Goal: Transaction & Acquisition: Register for event/course

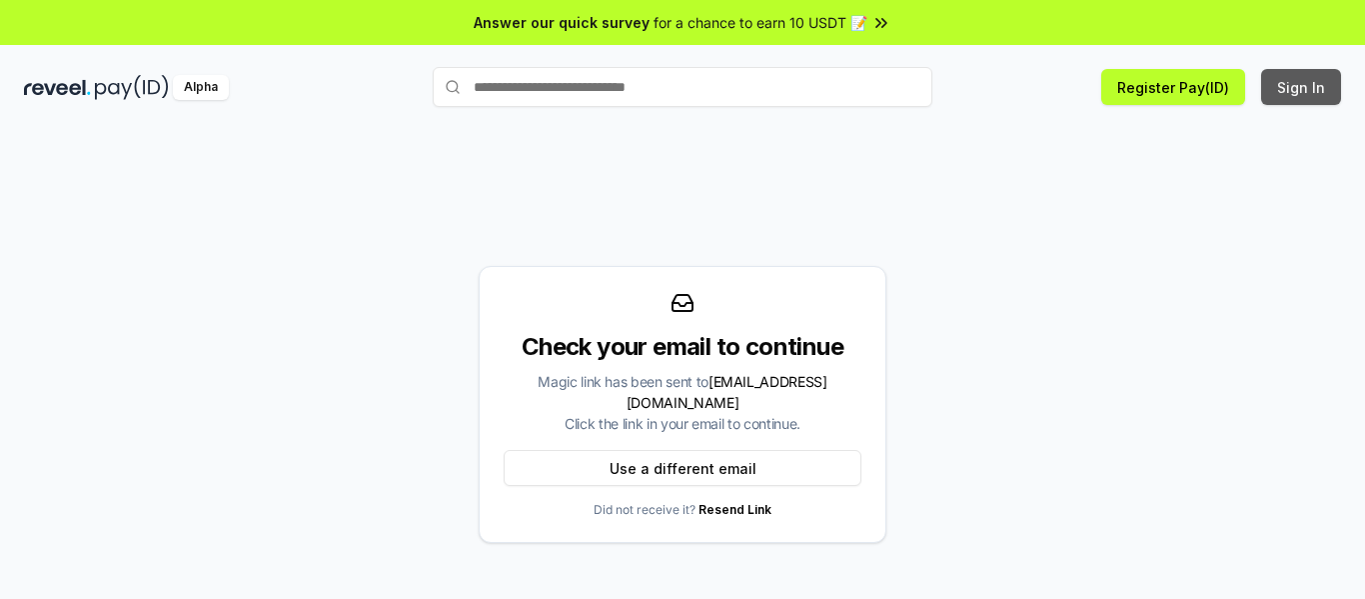
click at [1289, 86] on button "Sign In" at bounding box center [1301, 87] width 80 height 36
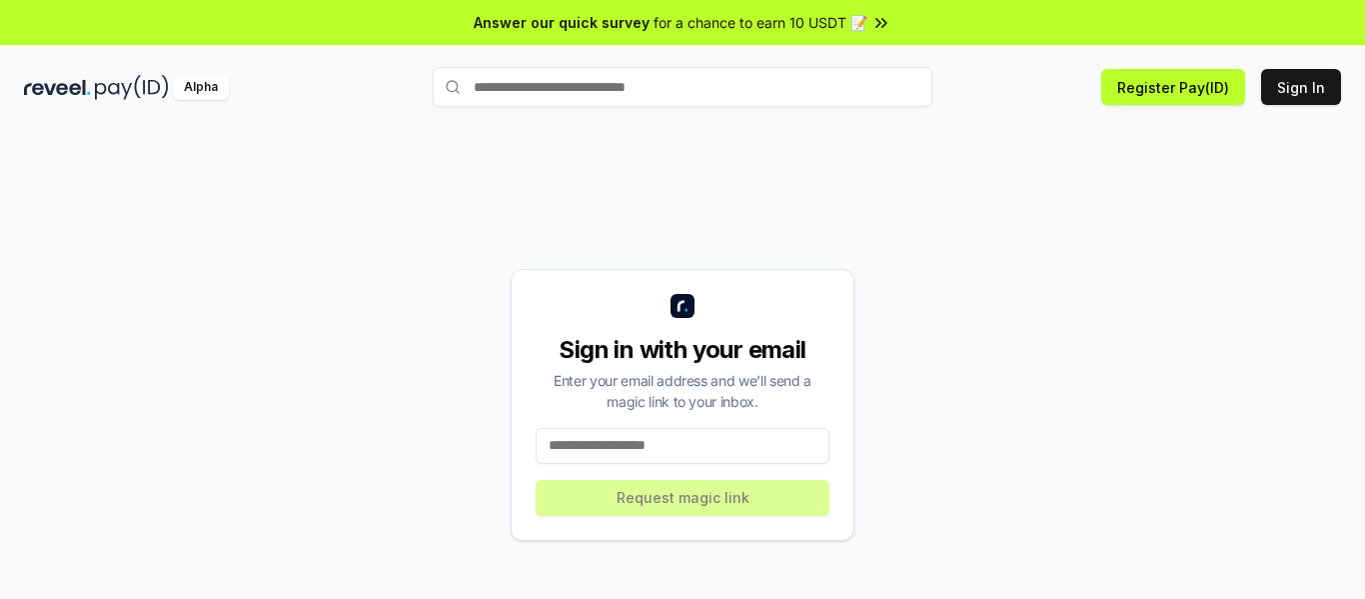
click at [622, 460] on input at bounding box center [683, 446] width 294 height 36
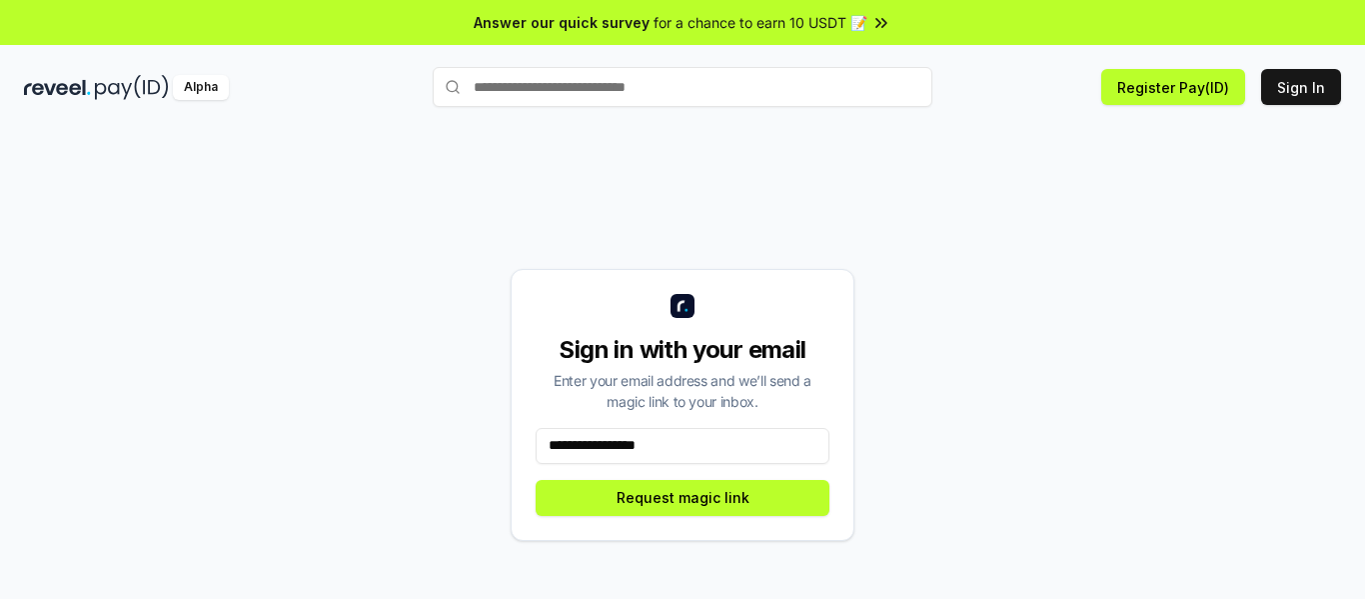
type input "**********"
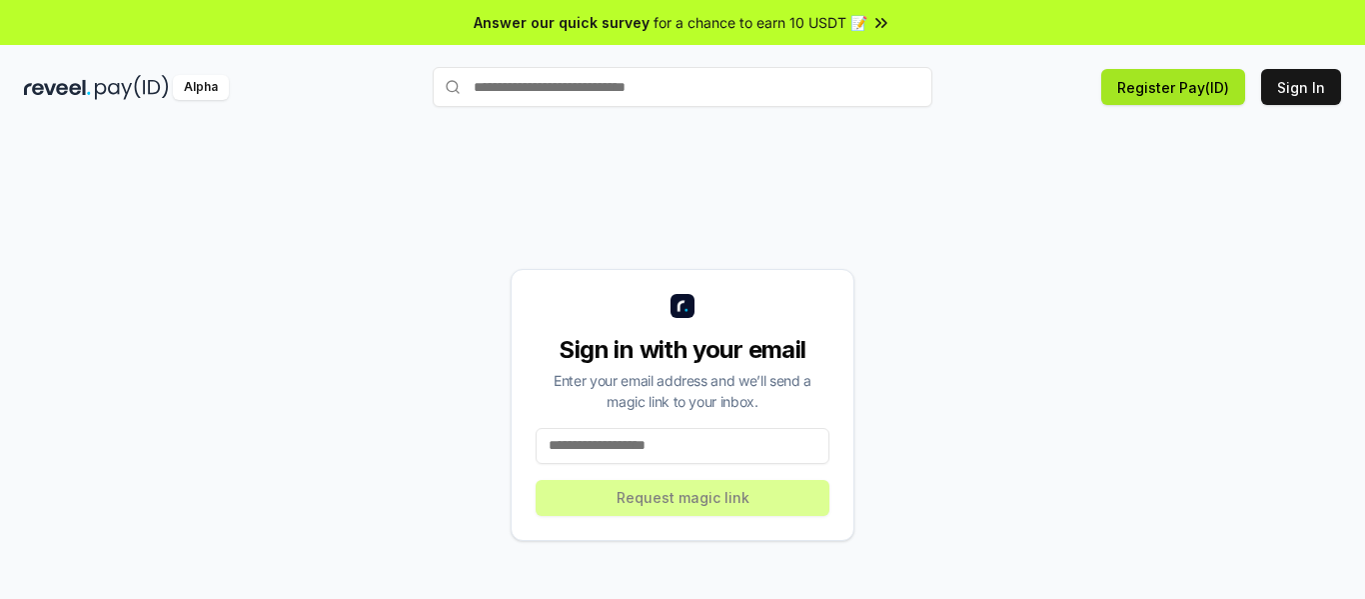
click at [1218, 69] on button "Register Pay(ID)" at bounding box center [1173, 87] width 144 height 36
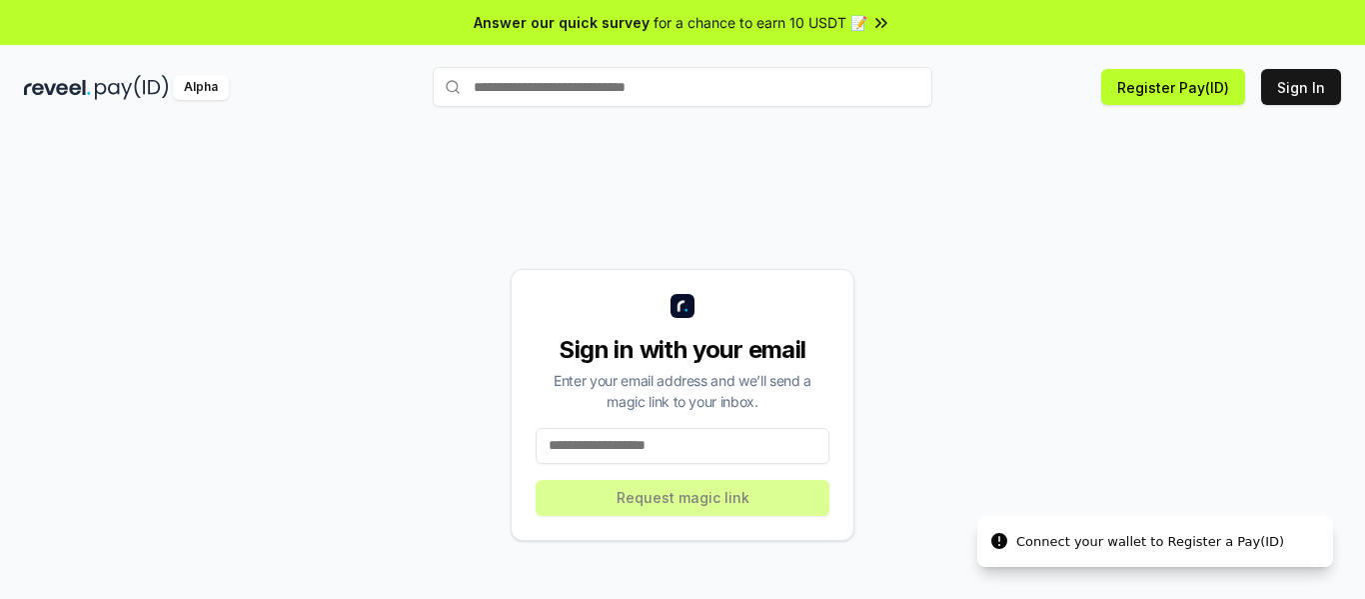
click at [752, 454] on input at bounding box center [683, 446] width 294 height 36
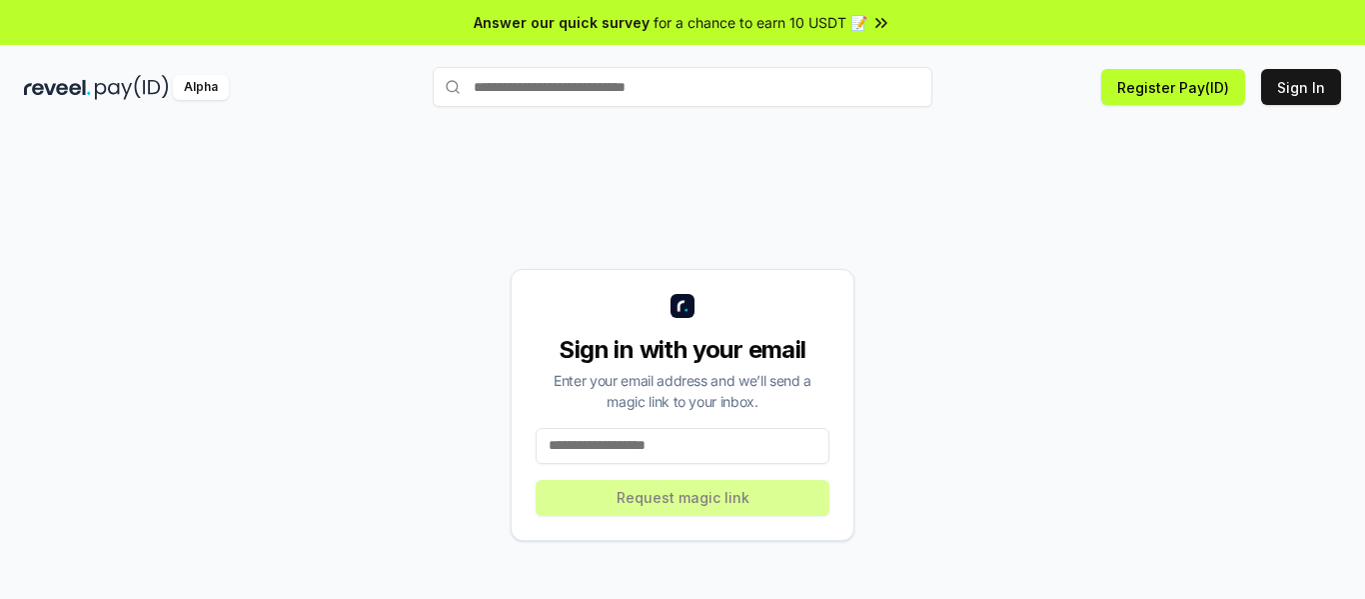
click at [602, 440] on input at bounding box center [683, 446] width 294 height 36
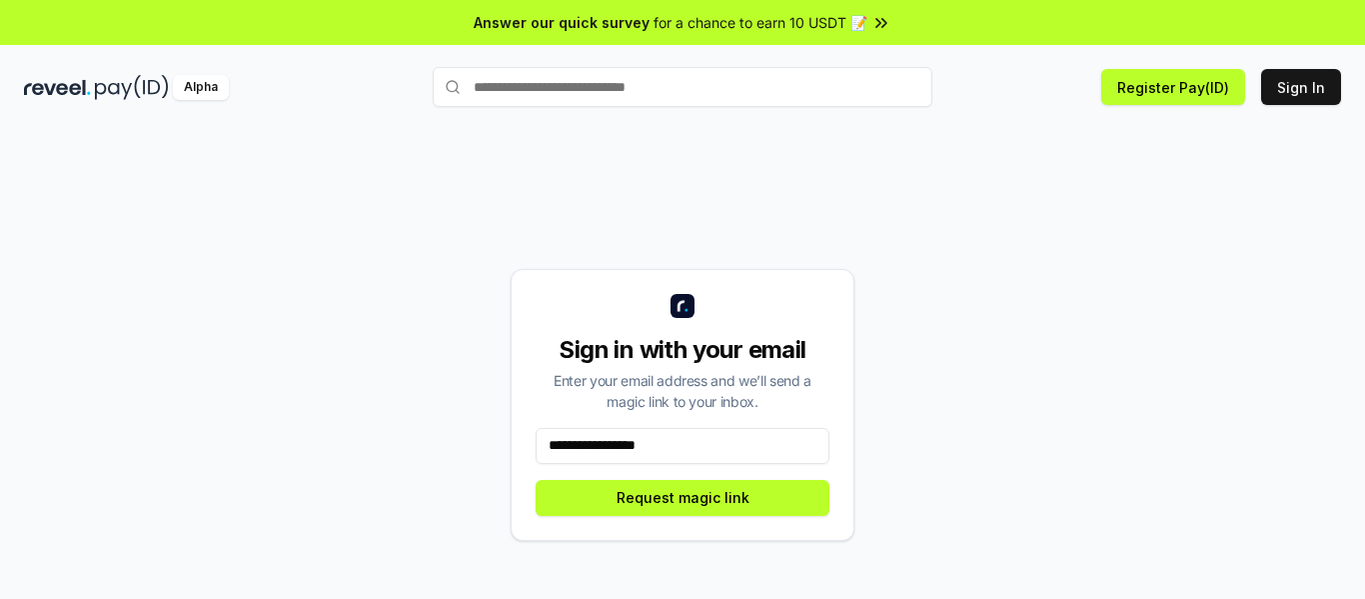
type input "**********"
click at [652, 497] on button "Request magic link" at bounding box center [683, 498] width 294 height 36
click at [691, 205] on div "**********" at bounding box center [682, 404] width 1317 height 503
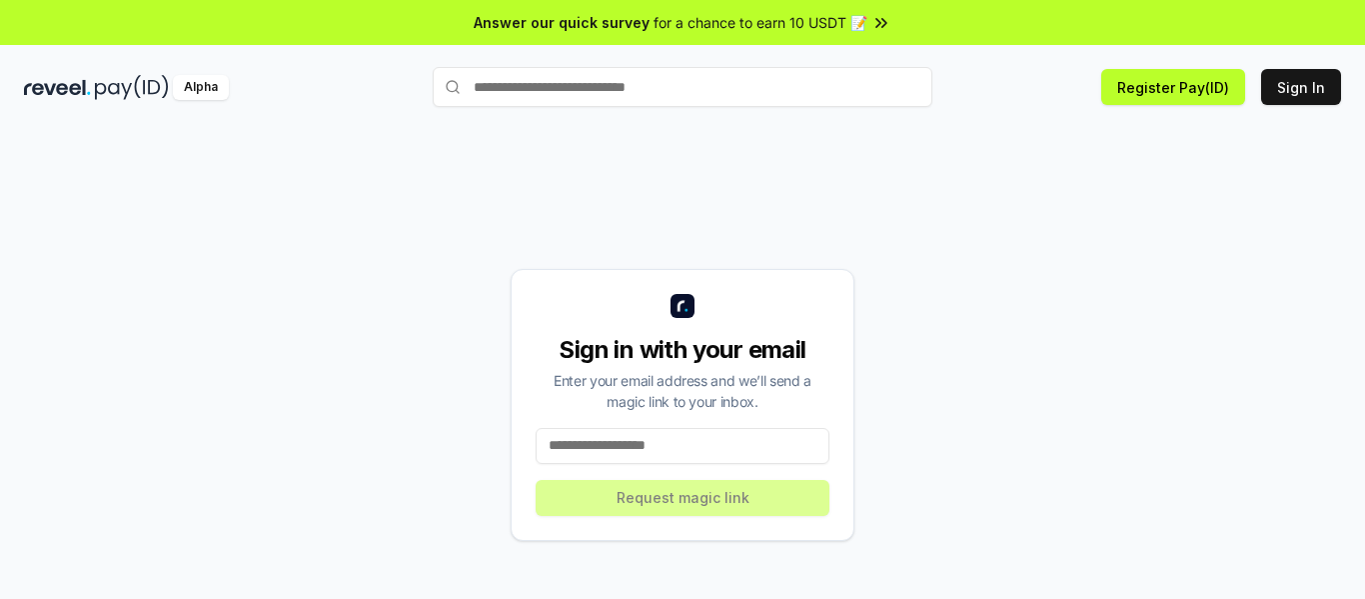
click at [580, 450] on input at bounding box center [683, 446] width 294 height 36
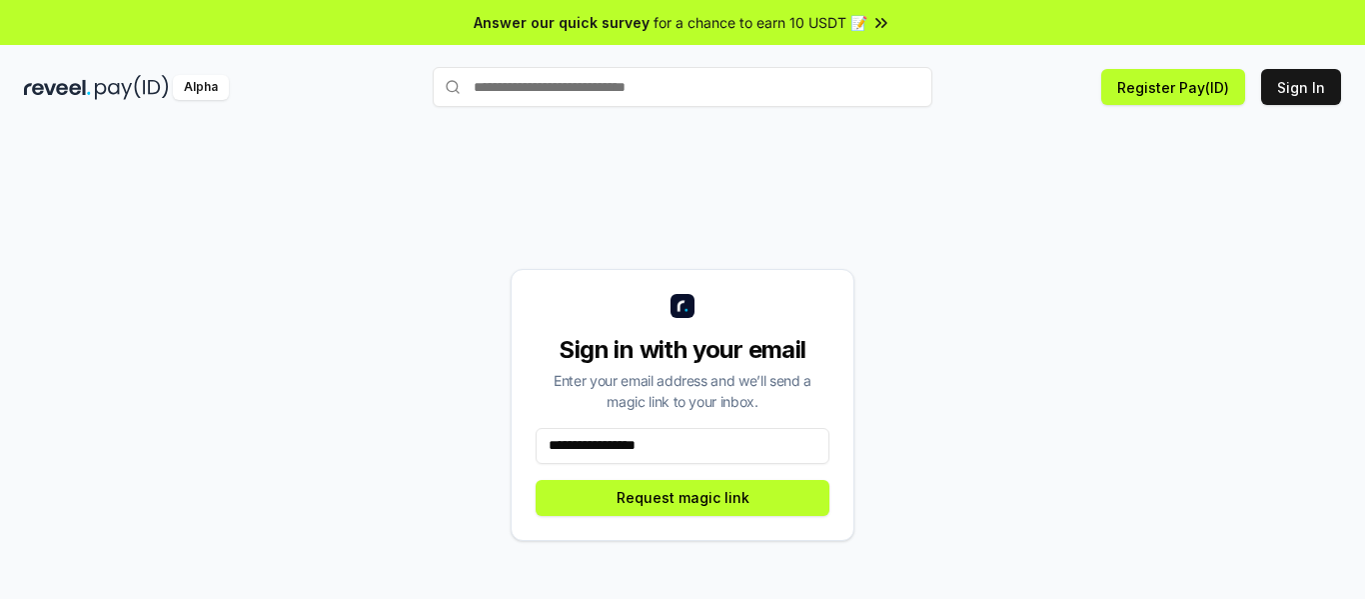
type input "**********"
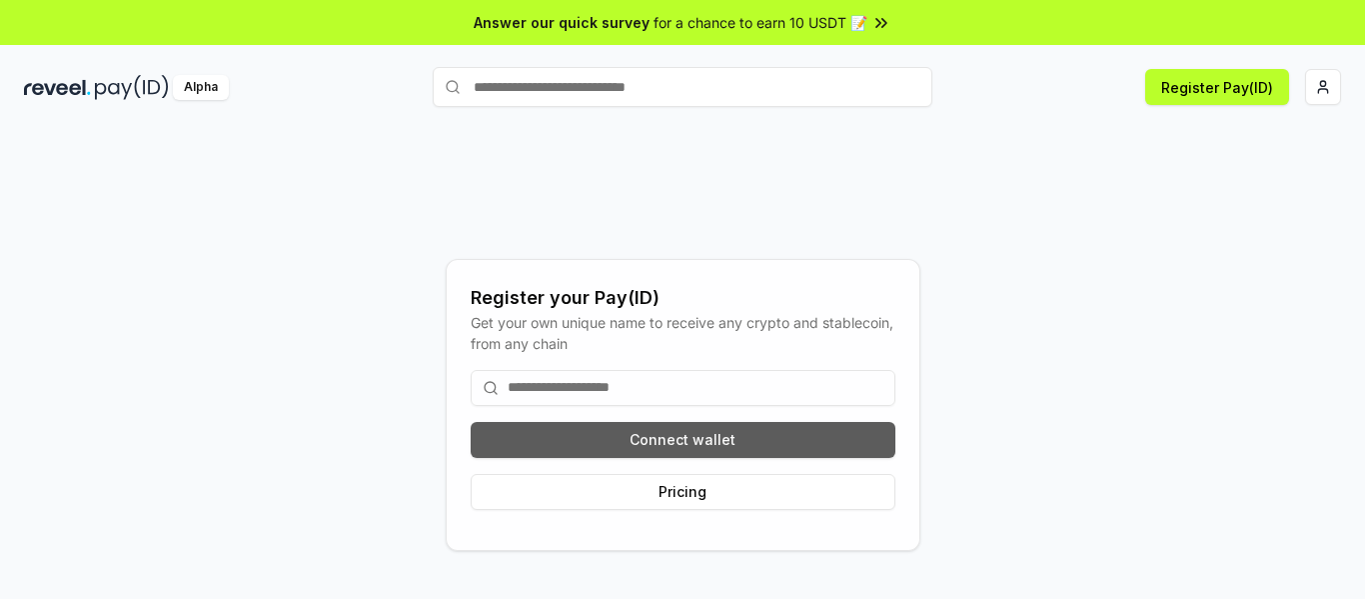
click at [578, 436] on button "Connect wallet" at bounding box center [683, 440] width 425 height 36
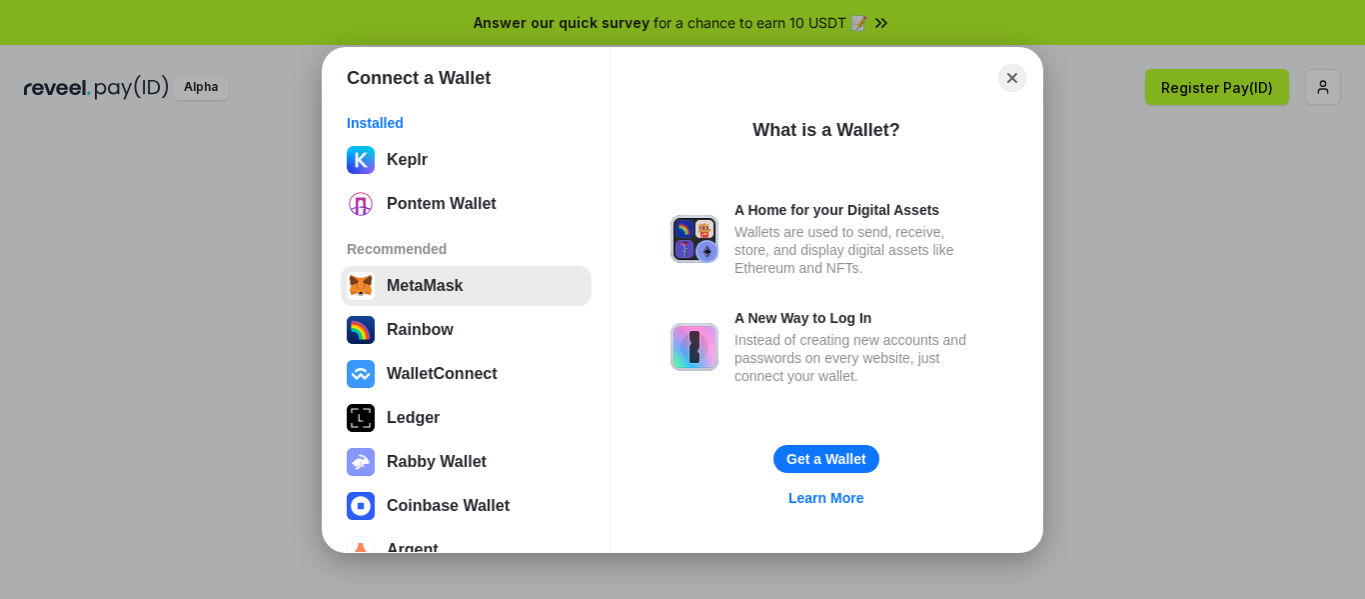
click at [446, 279] on button "MetaMask" at bounding box center [466, 286] width 251 height 40
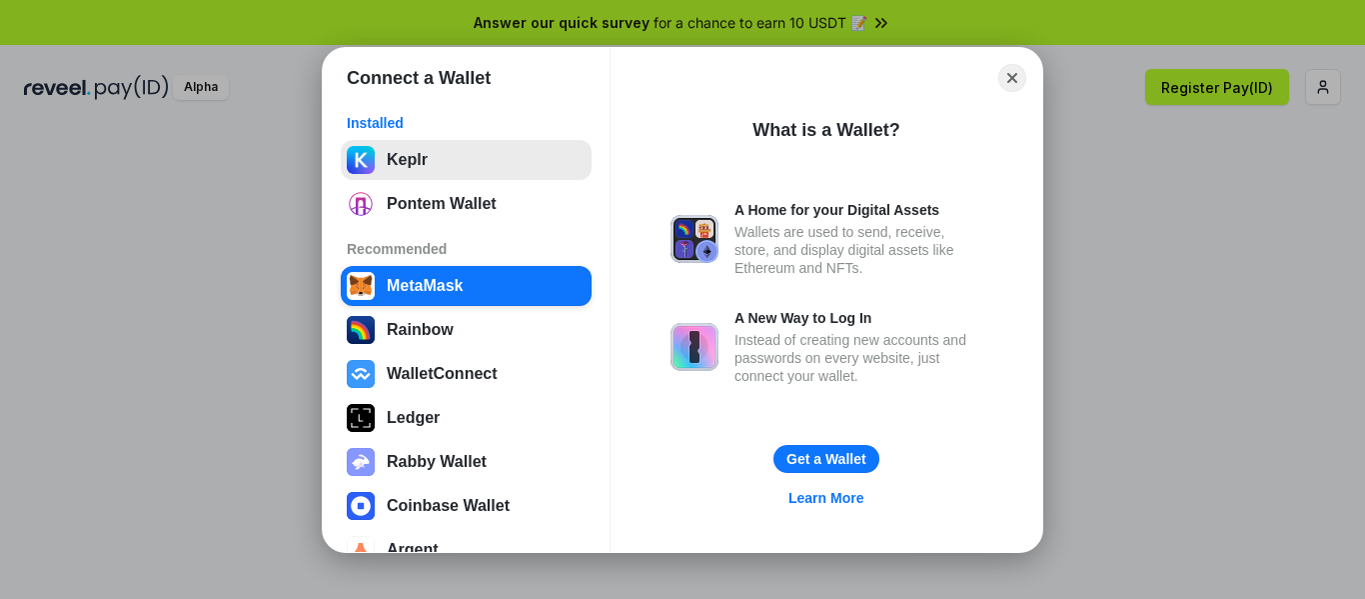
click at [419, 154] on button "Keplr" at bounding box center [466, 160] width 251 height 40
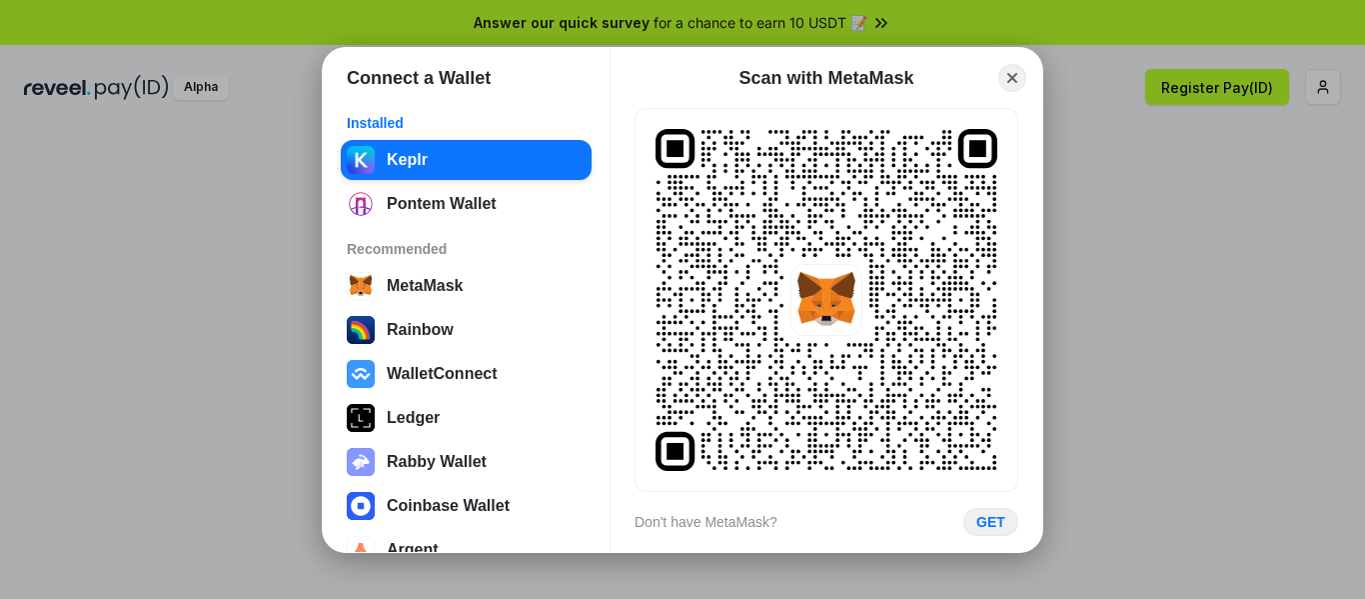
click at [1283, 328] on div "Connect a Wallet Installed Keplr Pontem Wallet Recommended MetaMask Rainbow Wal…" at bounding box center [682, 299] width 1765 height 998
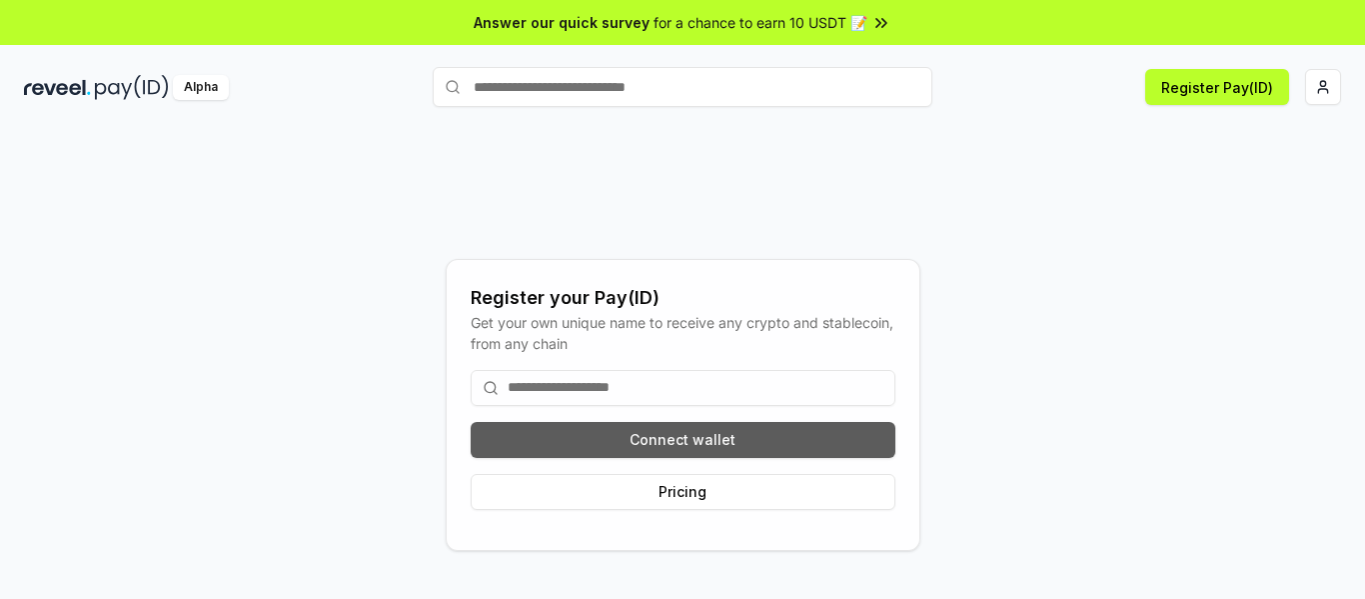
click at [768, 448] on button "Connect wallet" at bounding box center [683, 440] width 425 height 36
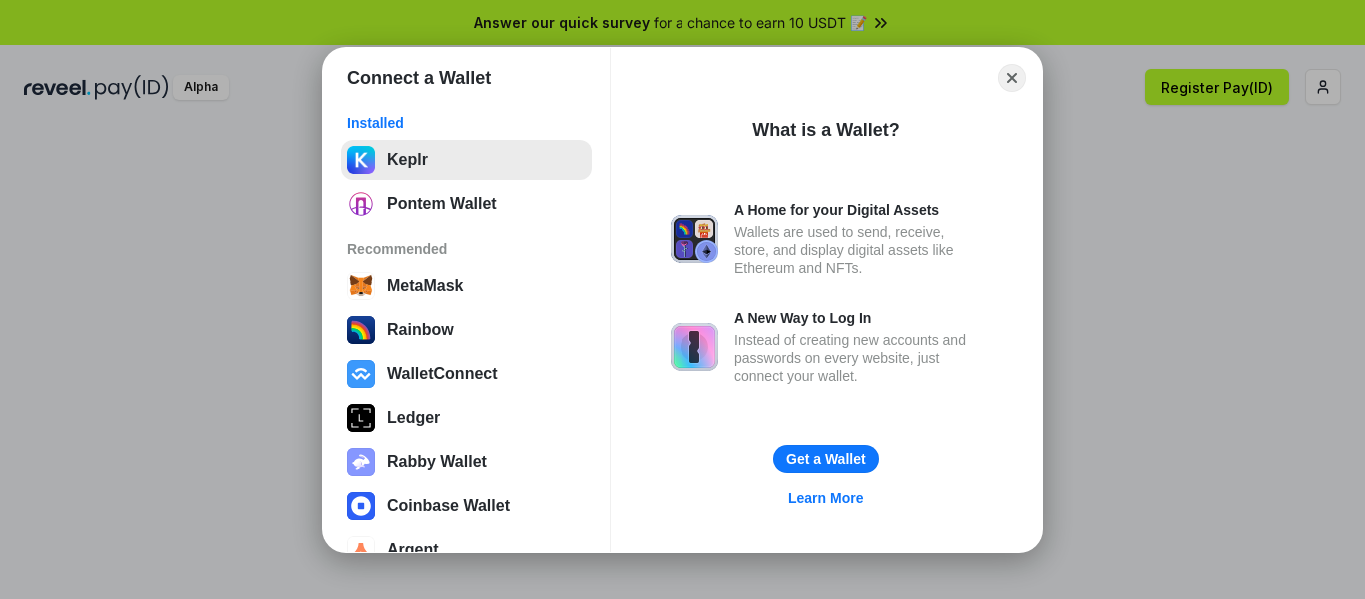
click at [393, 151] on button "Keplr" at bounding box center [466, 160] width 251 height 40
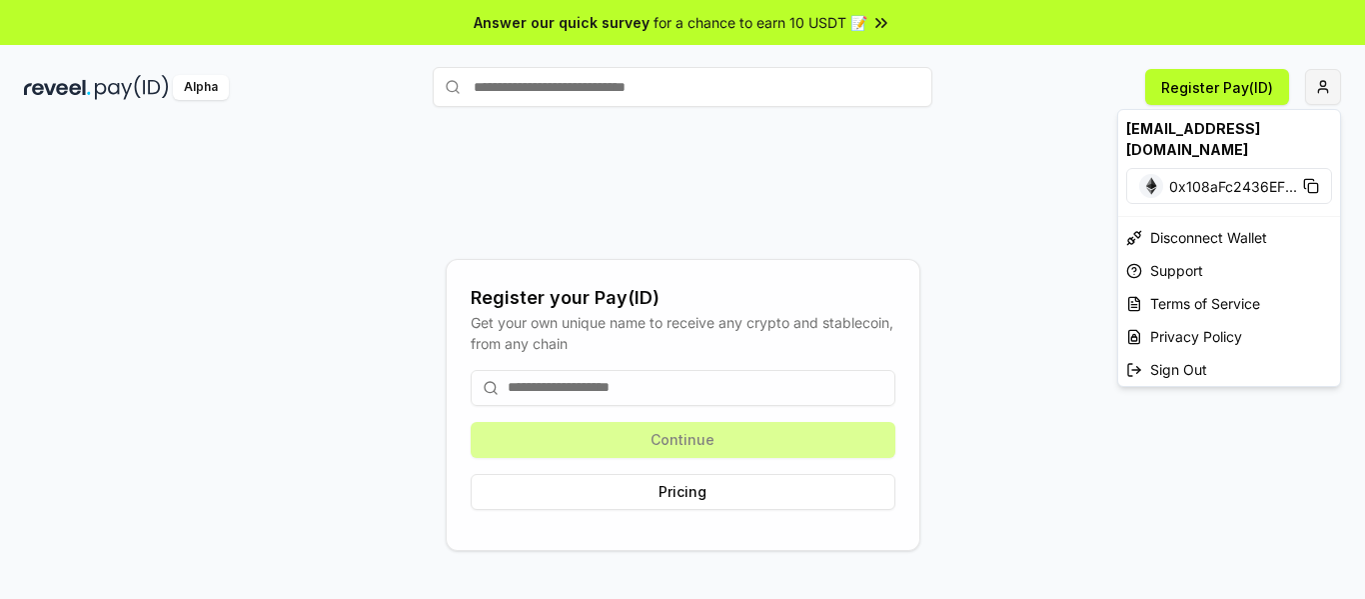
click at [1318, 92] on html "Answer our quick survey for a chance to earn 10 USDT 📝 Alpha Register Pay(ID) R…" at bounding box center [682, 299] width 1365 height 599
click at [1034, 120] on html "Answer our quick survey for a chance to earn 10 USDT 📝 Alpha Register Pay(ID) R…" at bounding box center [682, 299] width 1365 height 599
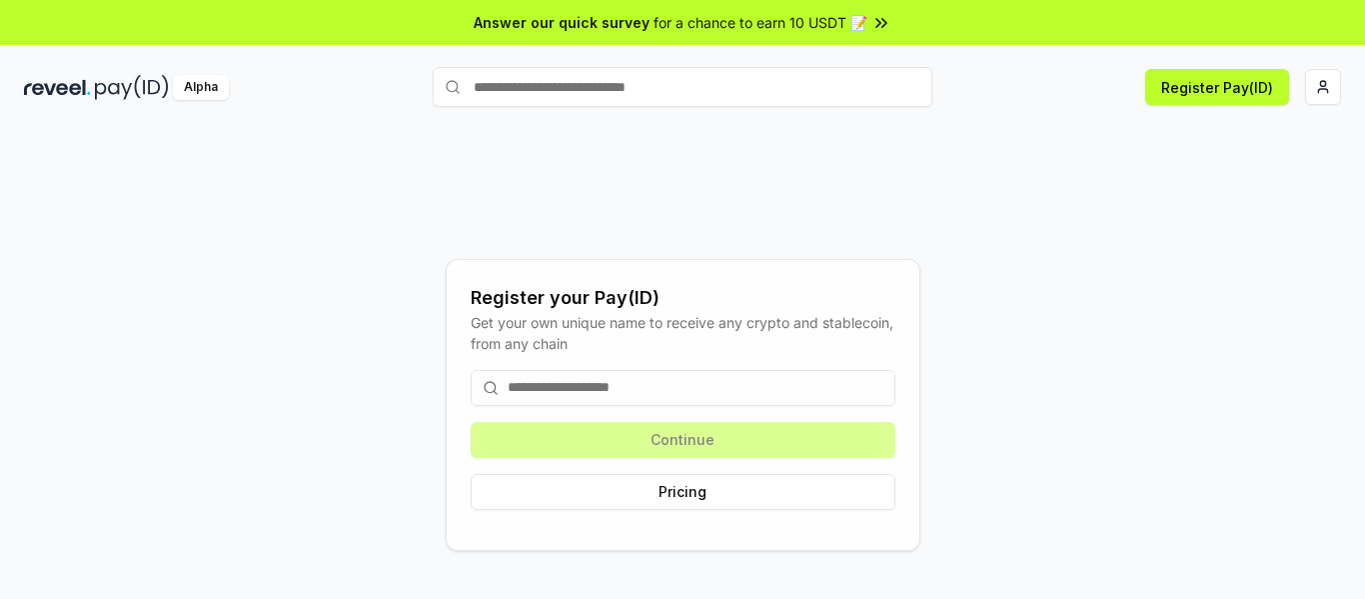
click at [705, 395] on input at bounding box center [683, 388] width 425 height 36
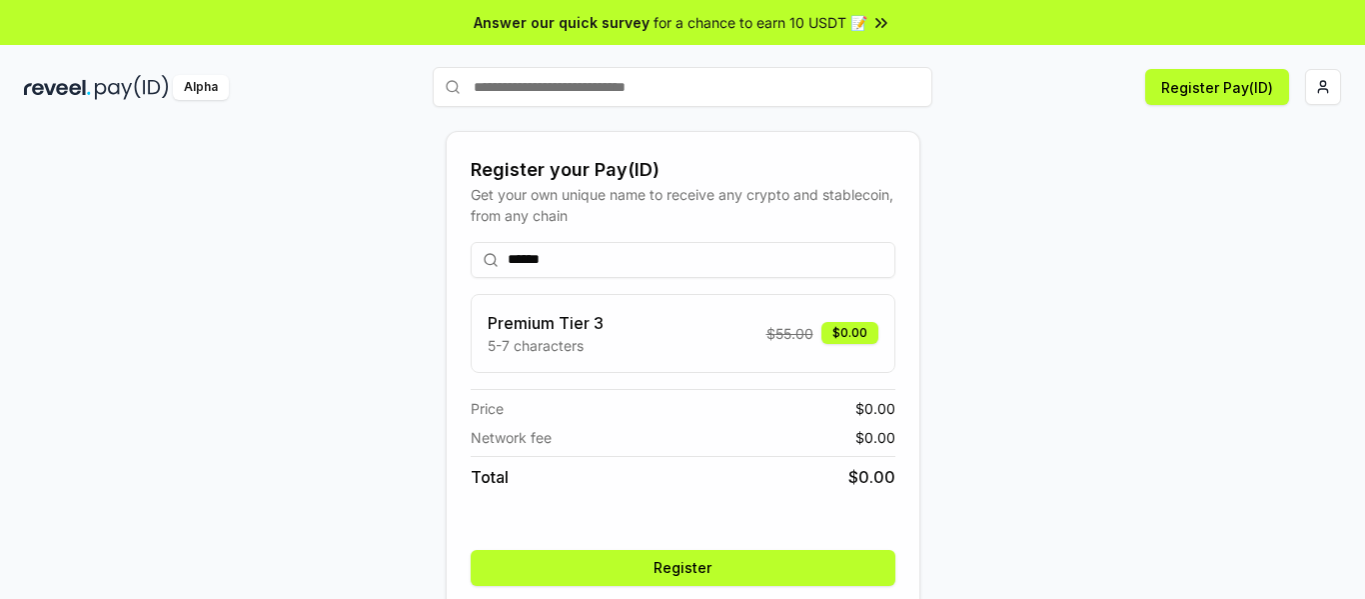
type input "******"
click at [698, 565] on button "Register" at bounding box center [683, 568] width 425 height 36
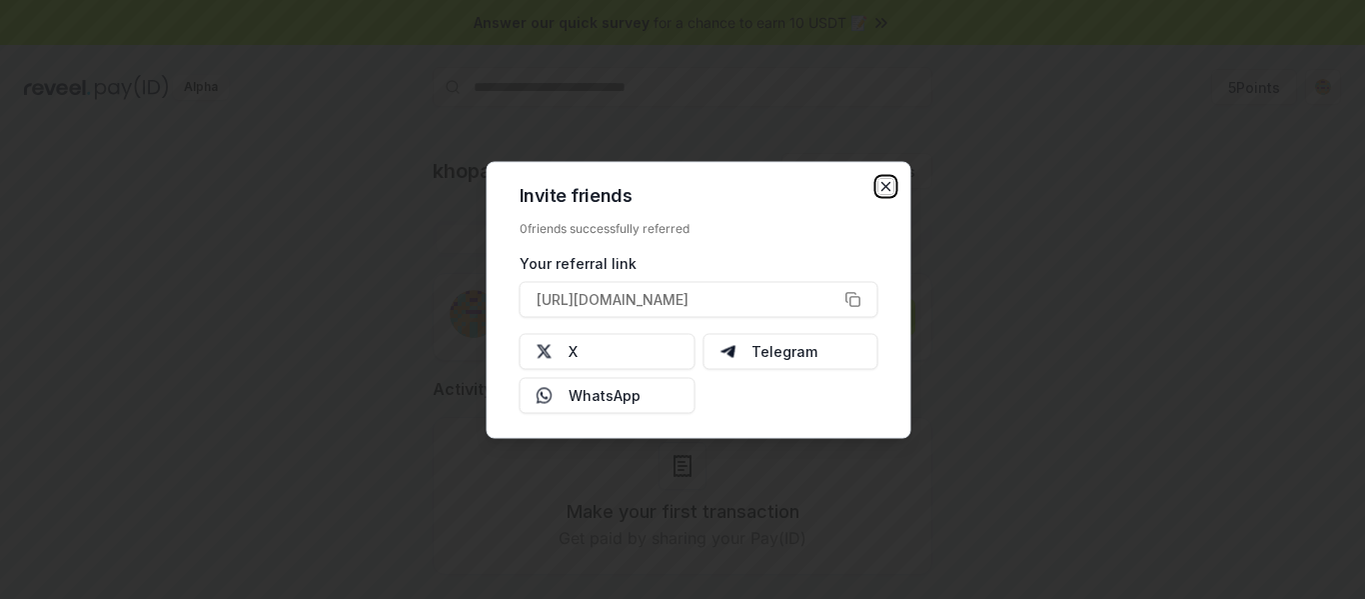
click at [888, 181] on icon "button" at bounding box center [886, 186] width 16 height 16
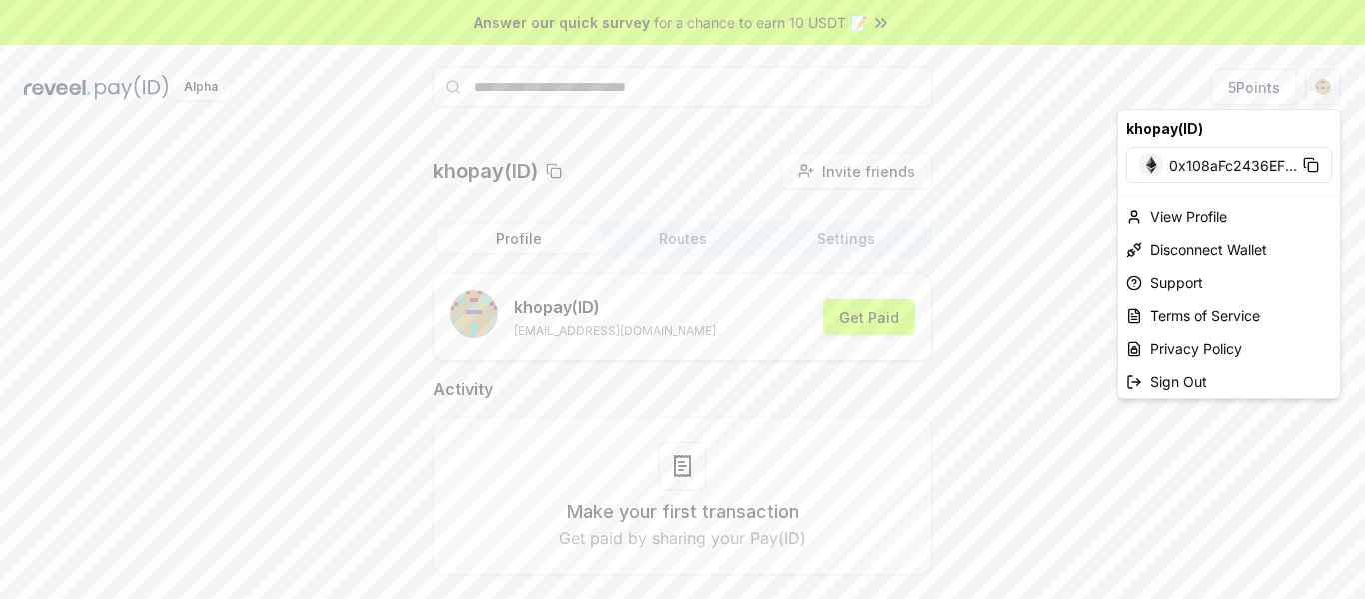
click at [1320, 95] on html "Answer our quick survey for a chance to earn 10 USDT 📝 Alpha 5 Points khopay(ID…" at bounding box center [682, 299] width 1365 height 599
click at [1070, 220] on html "Answer our quick survey for a chance to earn 10 USDT 📝 Alpha 5 Points khopay(ID…" at bounding box center [682, 299] width 1365 height 599
click at [1324, 85] on html "Answer our quick survey for a chance to earn 10 USDT 📝 Alpha 5 Points khopay(ID…" at bounding box center [682, 299] width 1365 height 599
click at [1312, 163] on rect at bounding box center [1312, 166] width 9 height 9
